Goal: Transaction & Acquisition: Purchase product/service

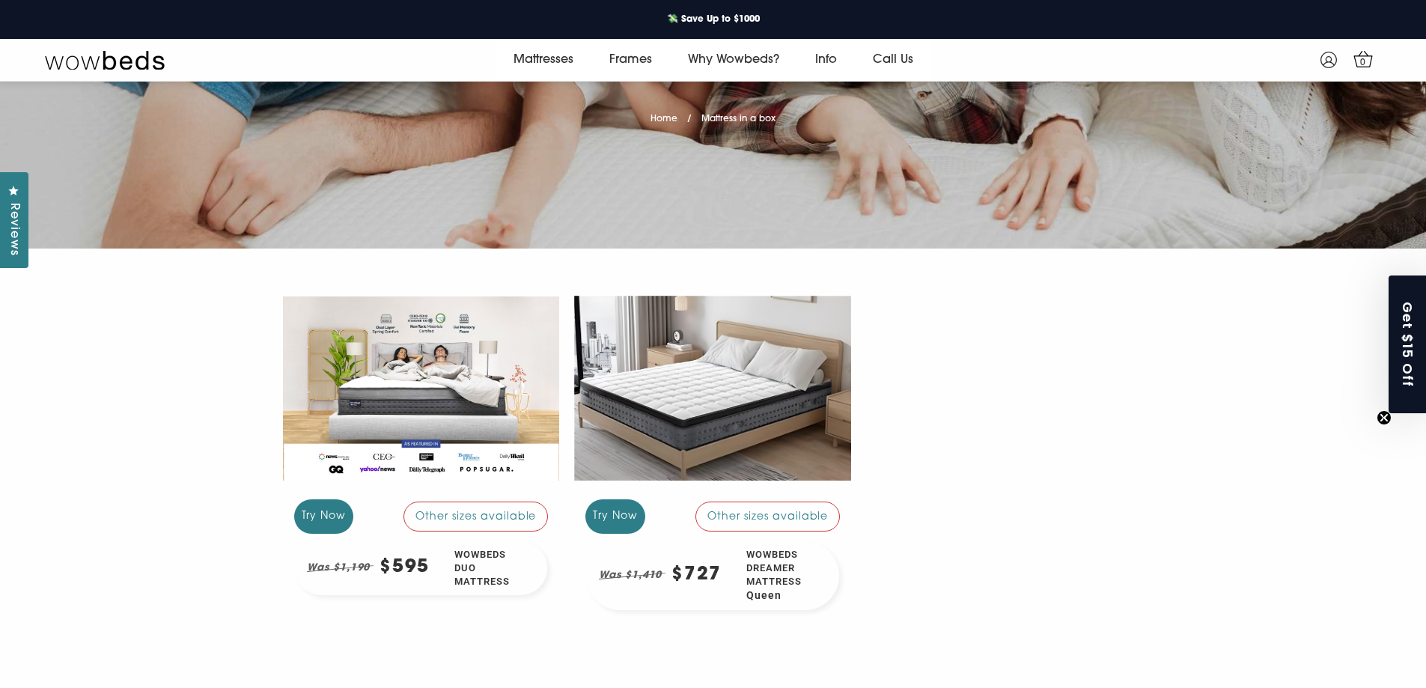
scroll to position [207, 0]
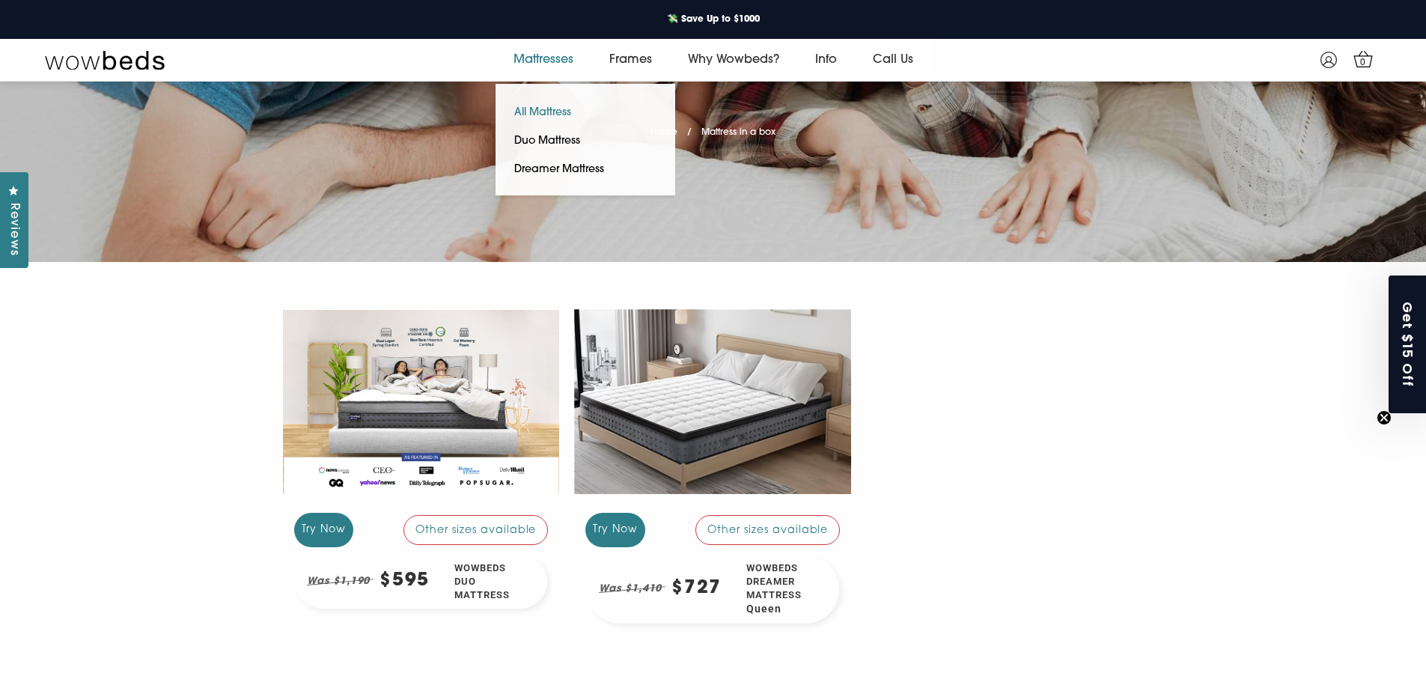
click at [563, 115] on link "All Mattress" at bounding box center [543, 113] width 94 height 28
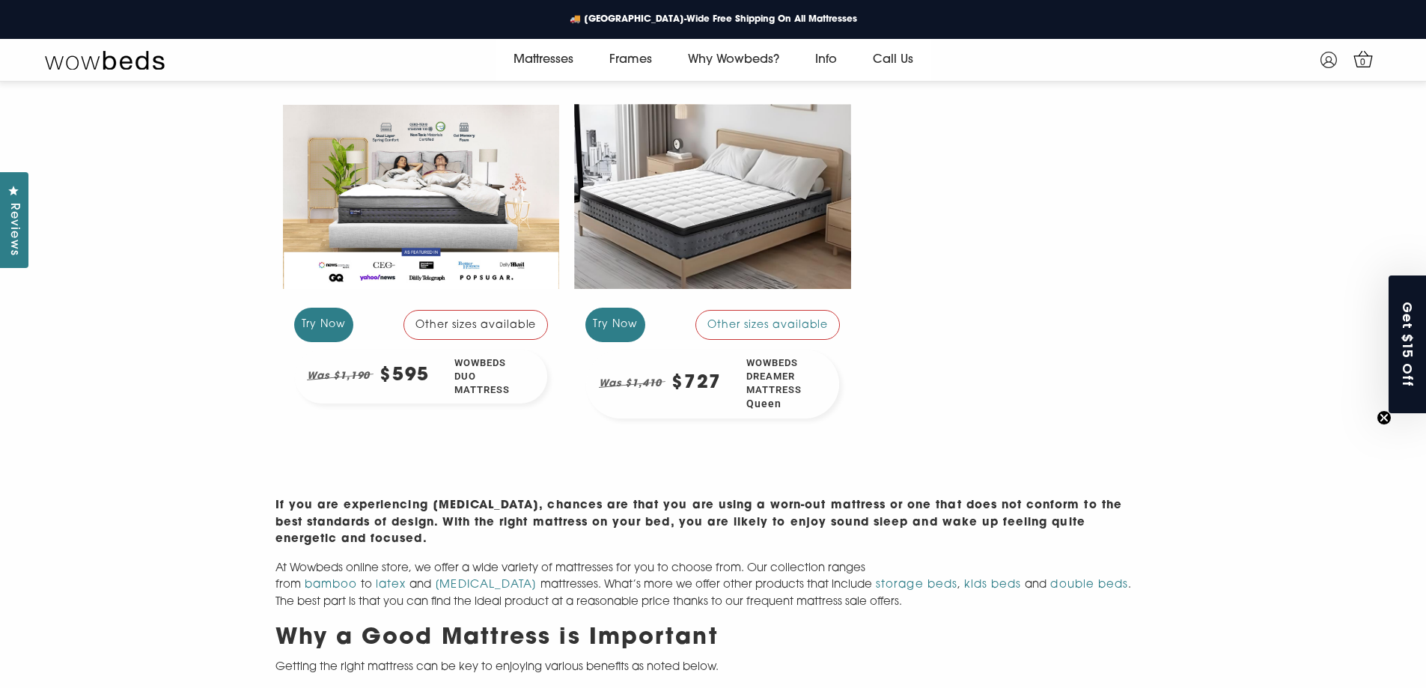
scroll to position [449, 0]
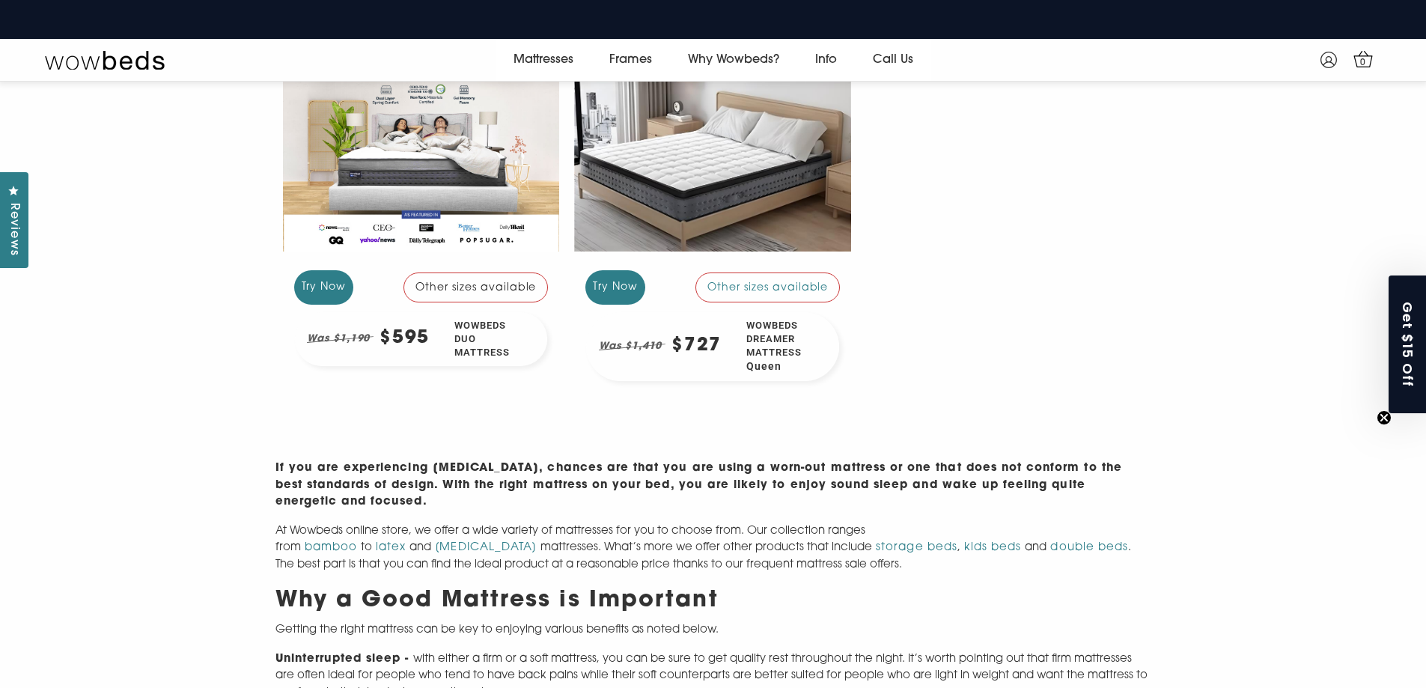
click at [528, 282] on div "Other sizes available" at bounding box center [476, 287] width 145 height 30
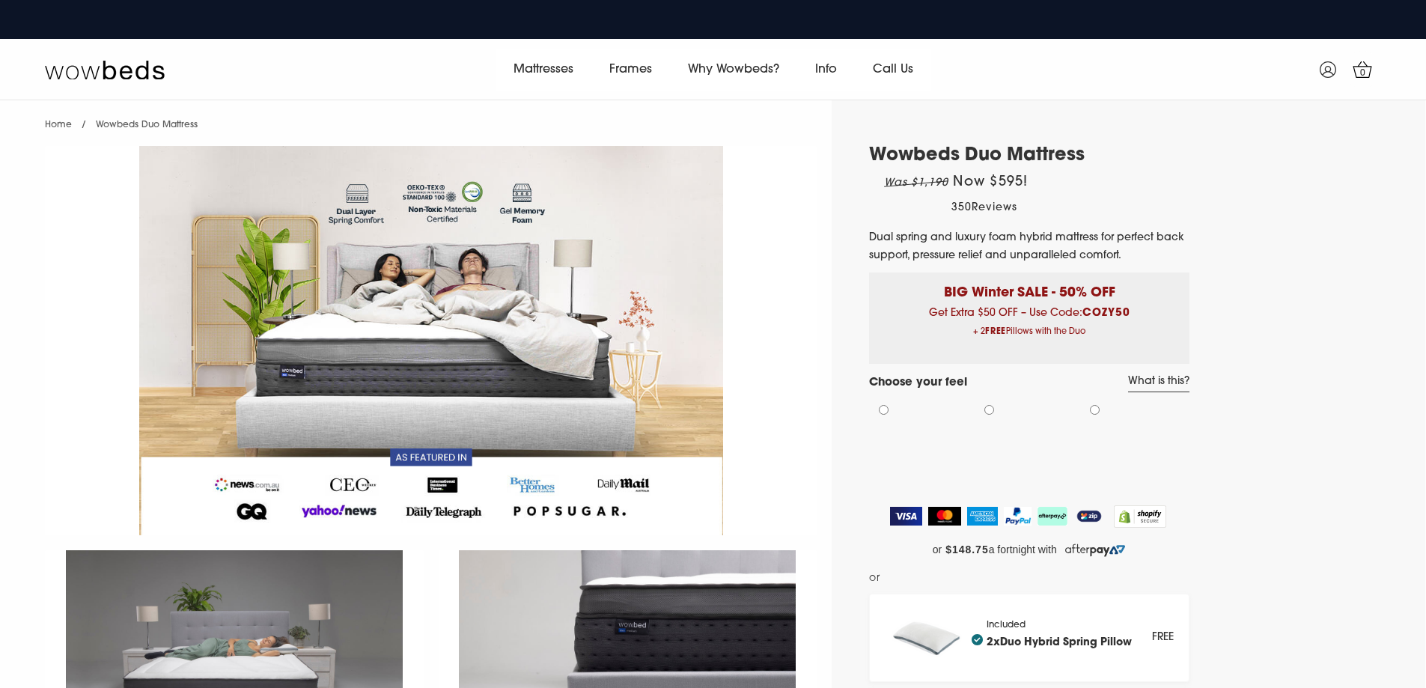
select select "Medium-Firm"
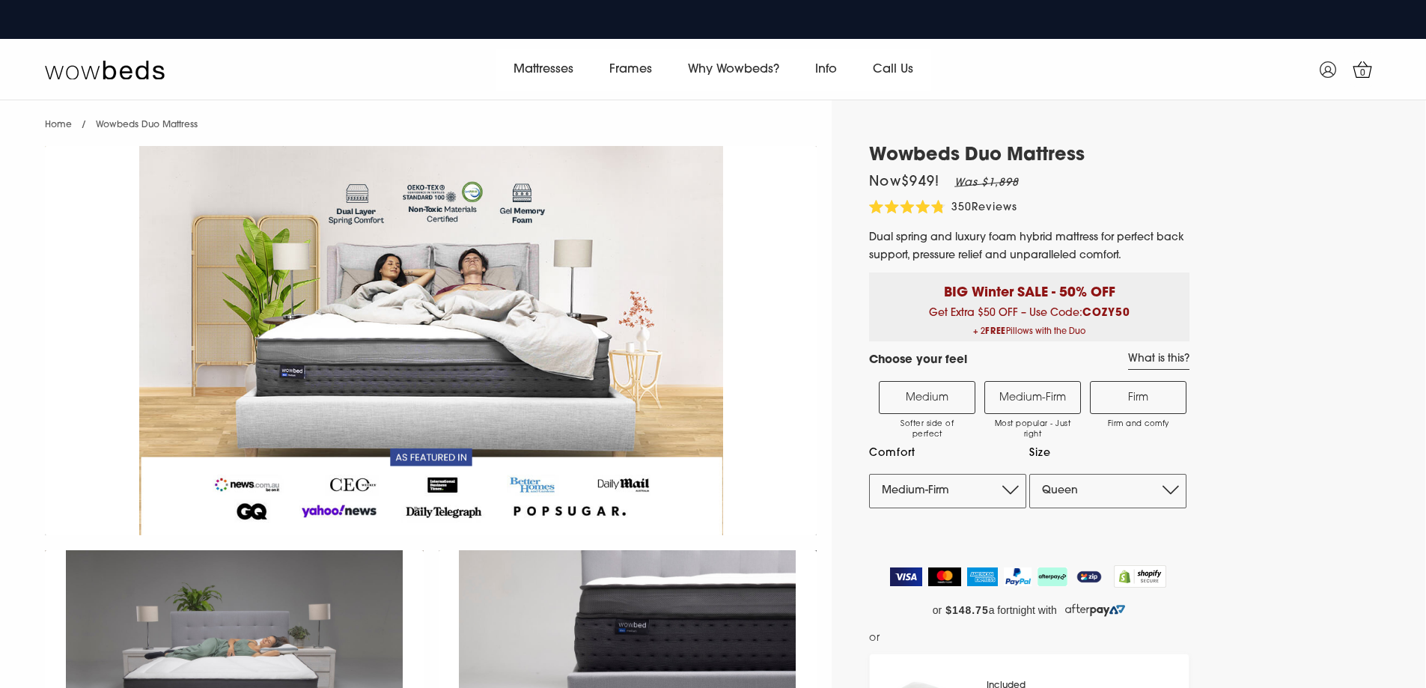
scroll to position [97, 0]
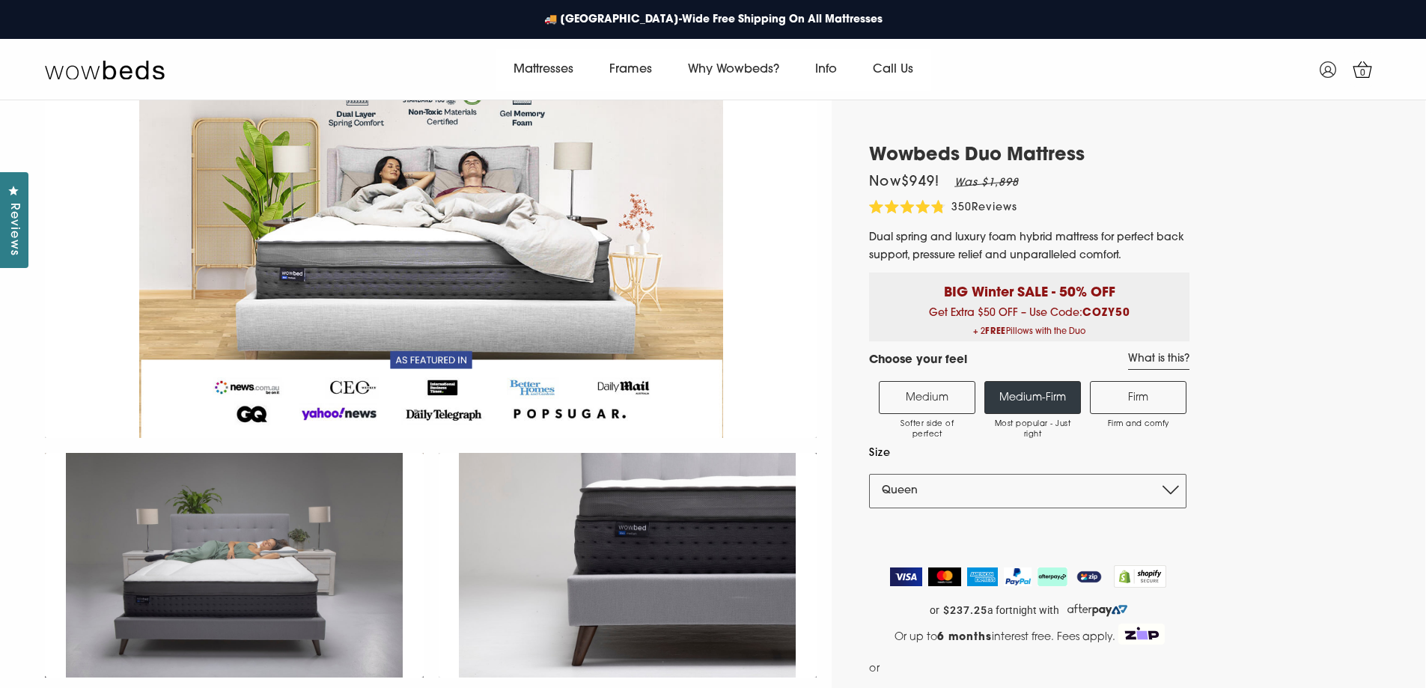
click at [948, 404] on label "Medium Softer side of perfect" at bounding box center [927, 397] width 97 height 33
click at [0, 0] on input "Medium Softer side of perfect" at bounding box center [0, 0] width 0 height 0
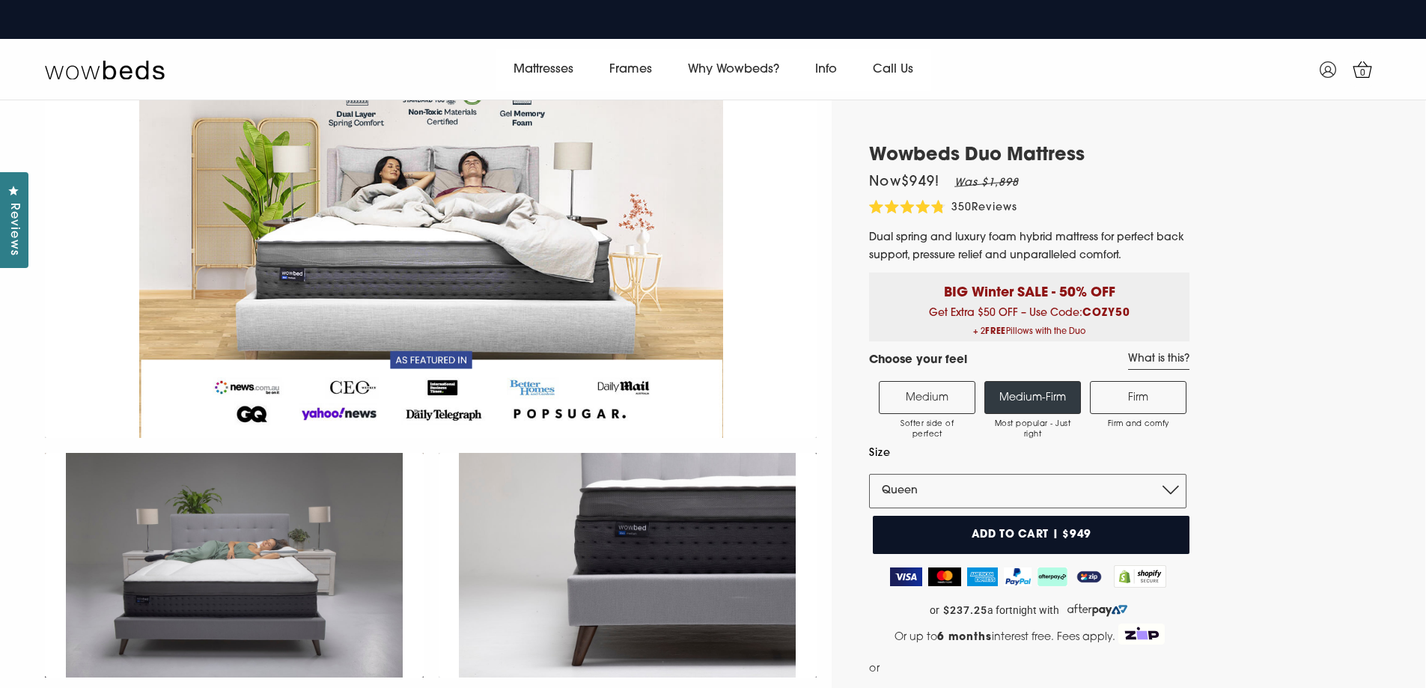
click at [948, 405] on label "Medium Softer side of perfect" at bounding box center [927, 397] width 97 height 33
click at [0, 0] on input "Medium Softer side of perfect" at bounding box center [0, 0] width 0 height 0
click at [914, 487] on select "Single King Single Double Queen King" at bounding box center [1027, 491] width 317 height 34
select select "Single"
click at [869, 474] on select "Single King Single Double Queen King" at bounding box center [1027, 491] width 317 height 34
